Goal: Check status: Check status

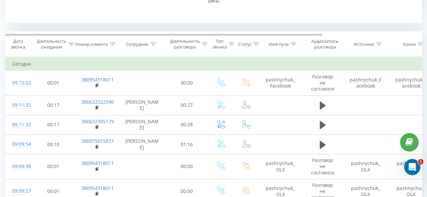
scroll to position [270, 0]
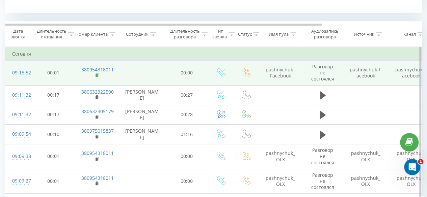
click at [97, 75] on rect at bounding box center [97, 75] width 2 height 3
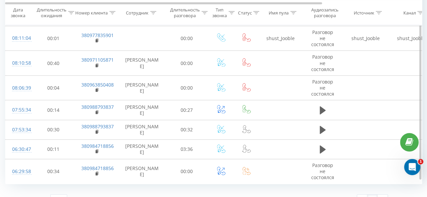
scroll to position [996, 0]
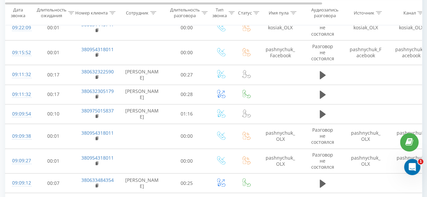
scroll to position [338, 0]
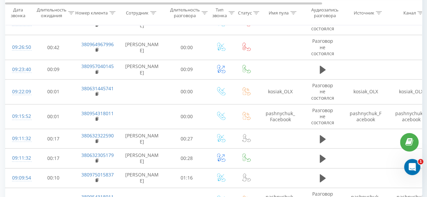
scroll to position [371, 0]
